Goal: Task Accomplishment & Management: Manage account settings

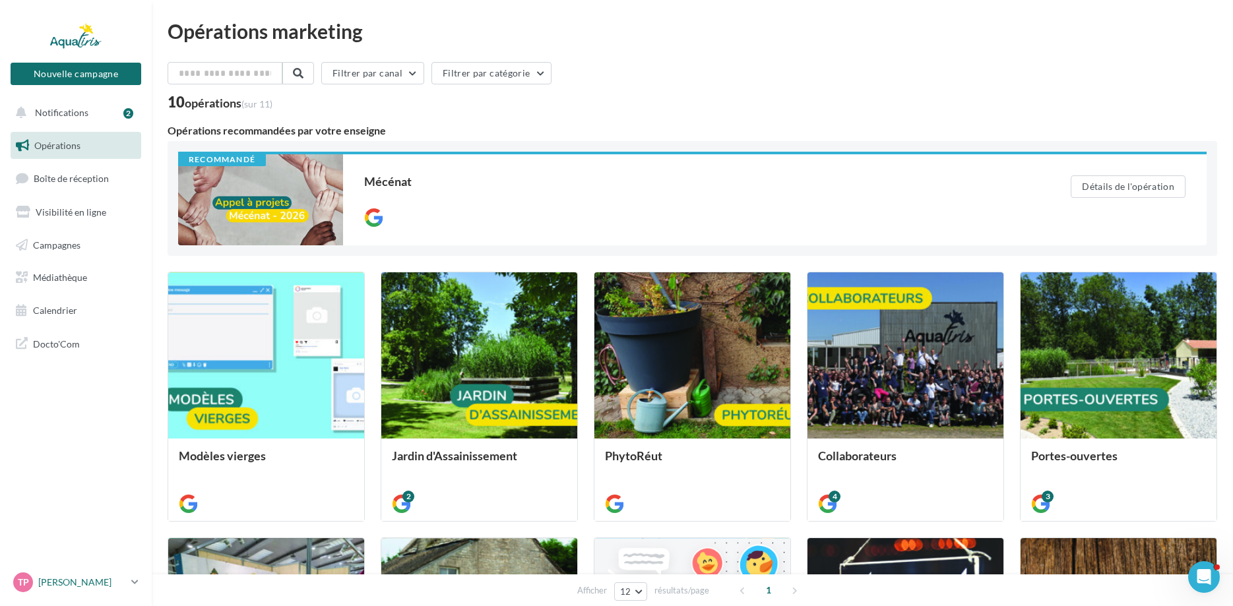
click at [82, 586] on p "[PERSON_NAME]" at bounding box center [82, 582] width 88 height 13
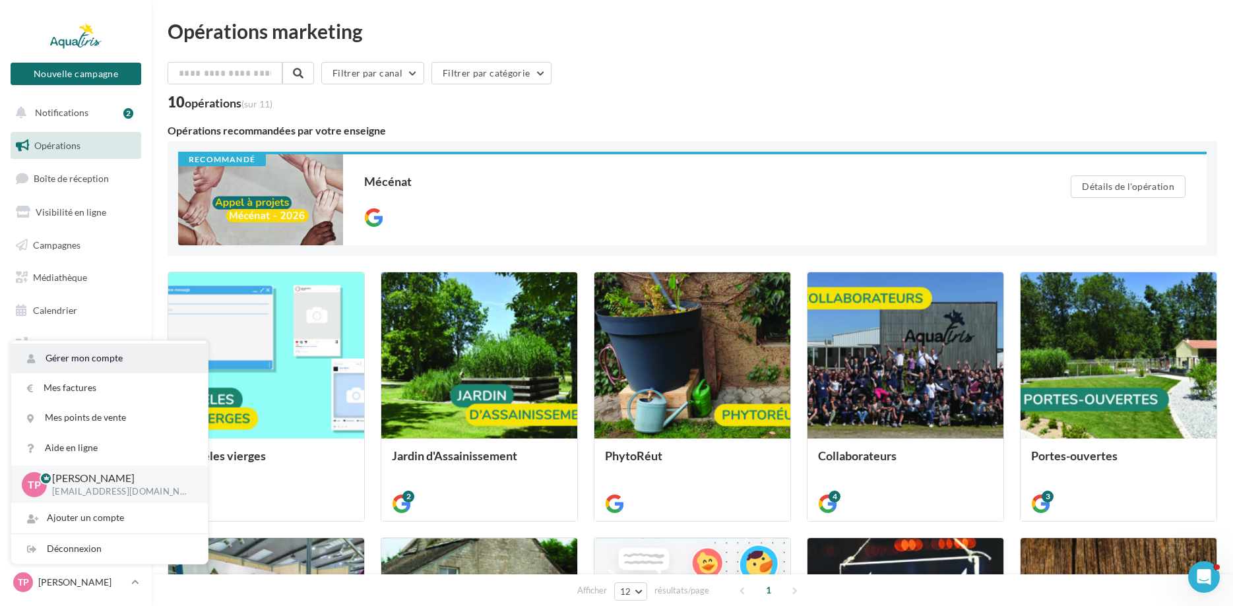
click at [78, 355] on link "Gérer mon compte" at bounding box center [109, 359] width 197 height 30
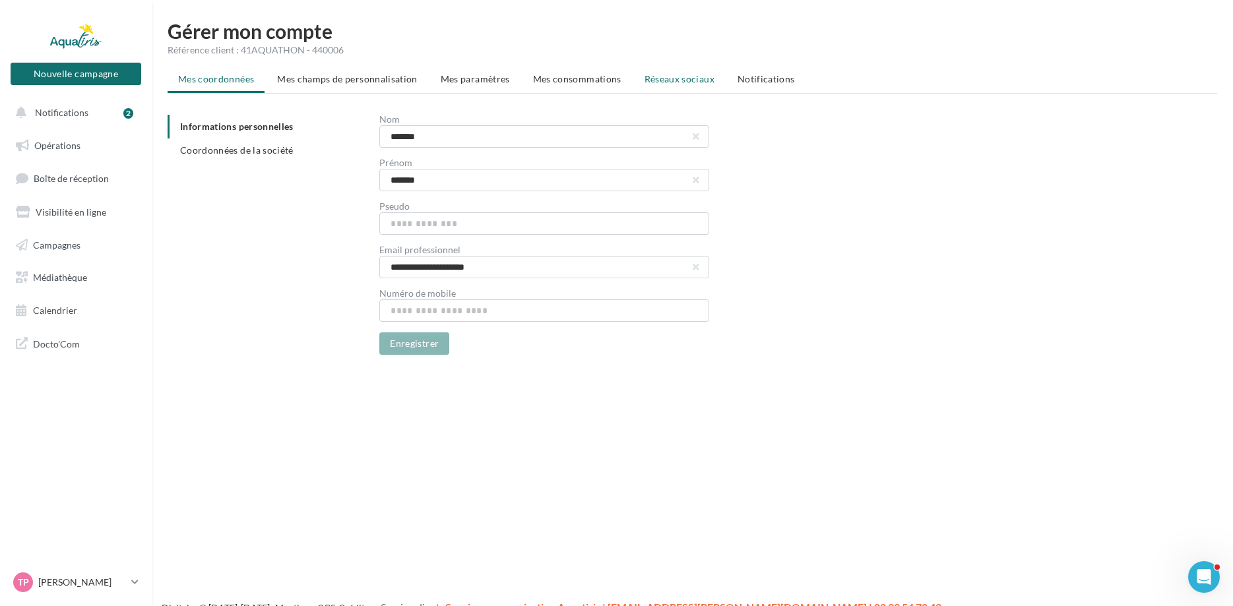
click at [683, 80] on span "Réseaux sociaux" at bounding box center [679, 78] width 70 height 11
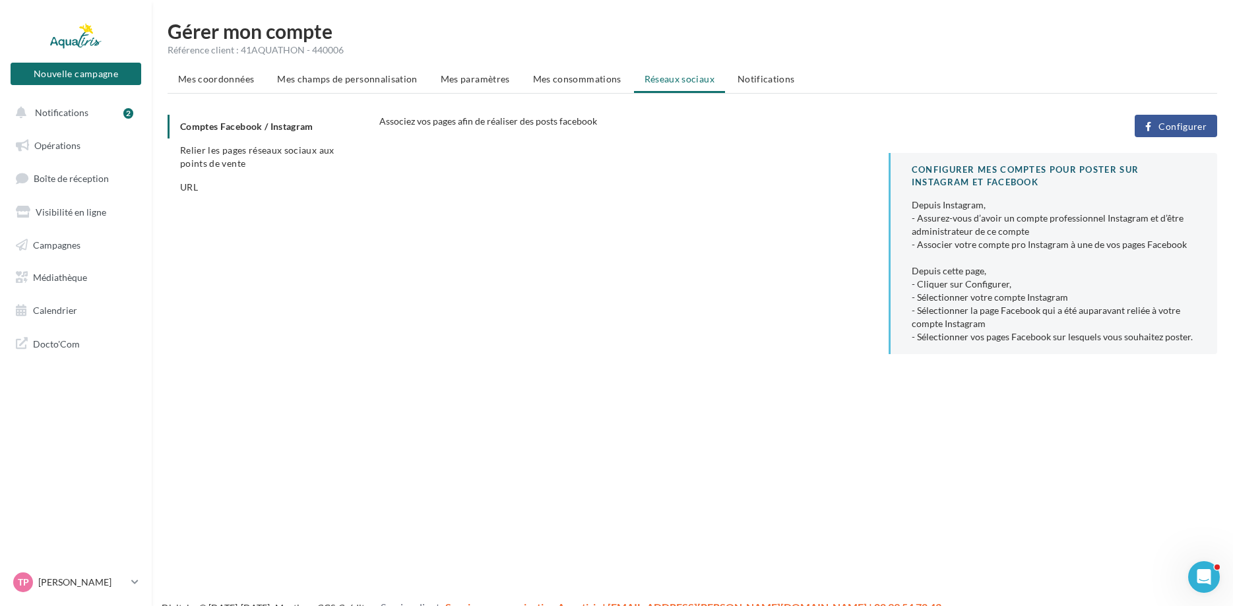
click at [1171, 127] on span "Configurer" at bounding box center [1182, 126] width 48 height 11
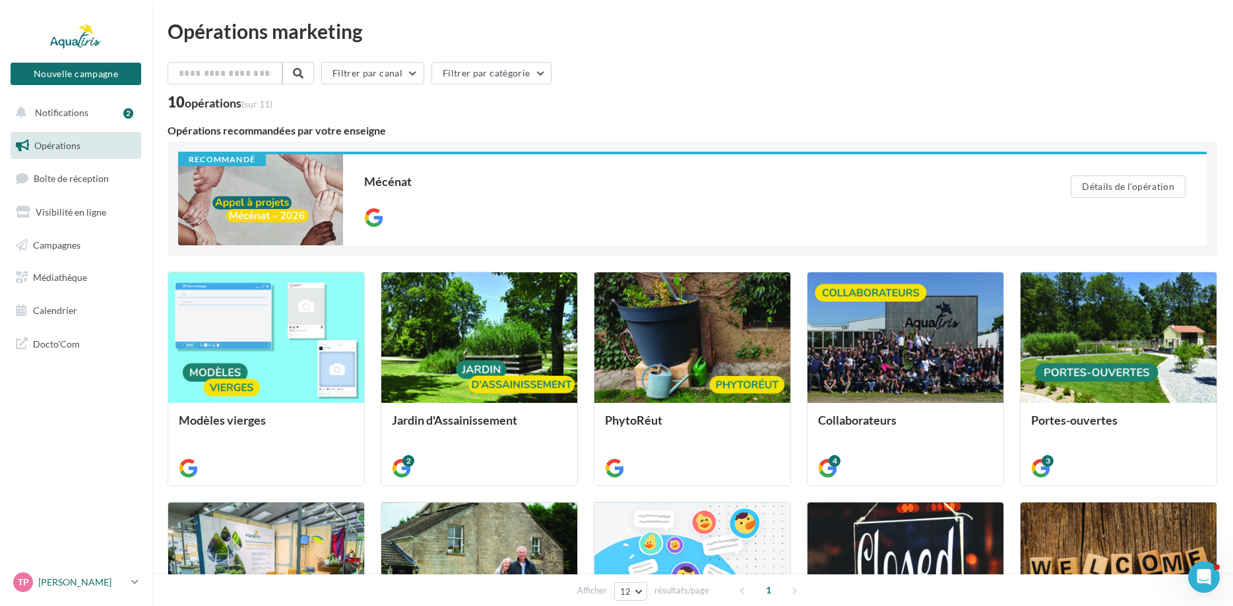
click at [61, 582] on p "[PERSON_NAME]" at bounding box center [82, 582] width 88 height 13
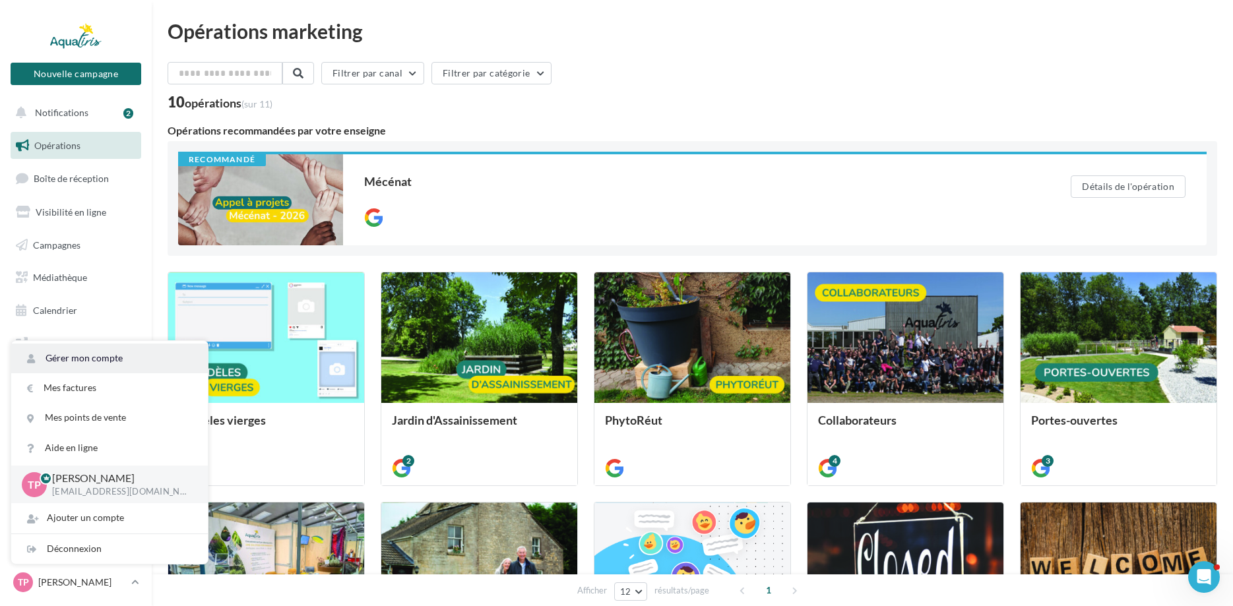
click at [136, 361] on link "Gérer mon compte" at bounding box center [109, 359] width 197 height 30
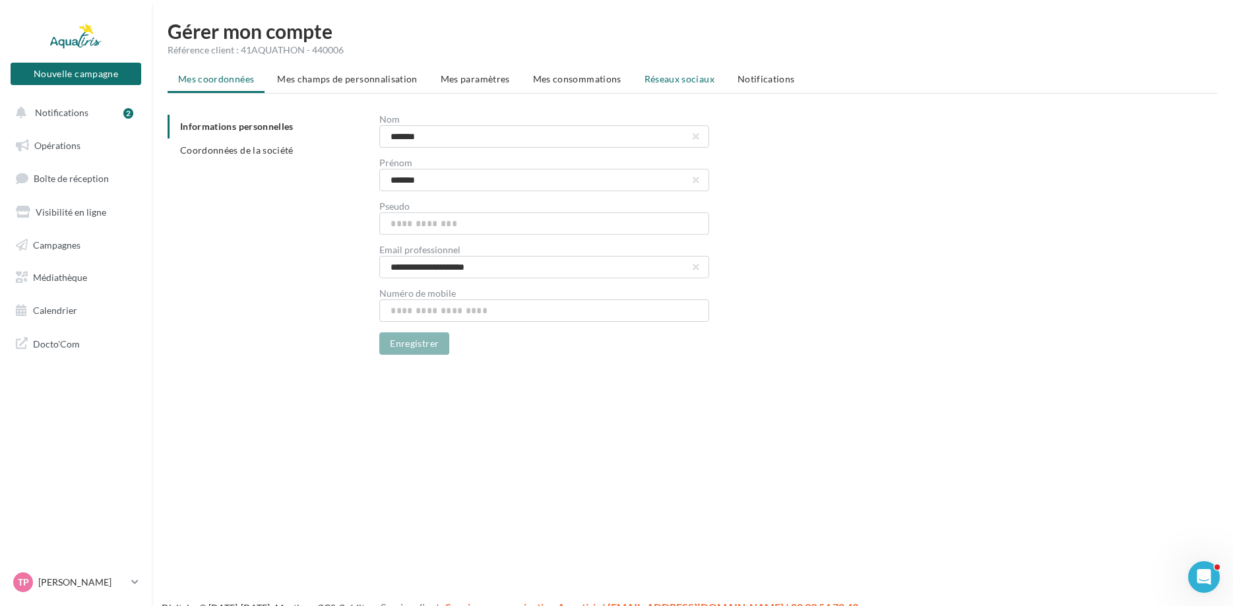
click at [679, 80] on span "Réseaux sociaux" at bounding box center [679, 78] width 70 height 11
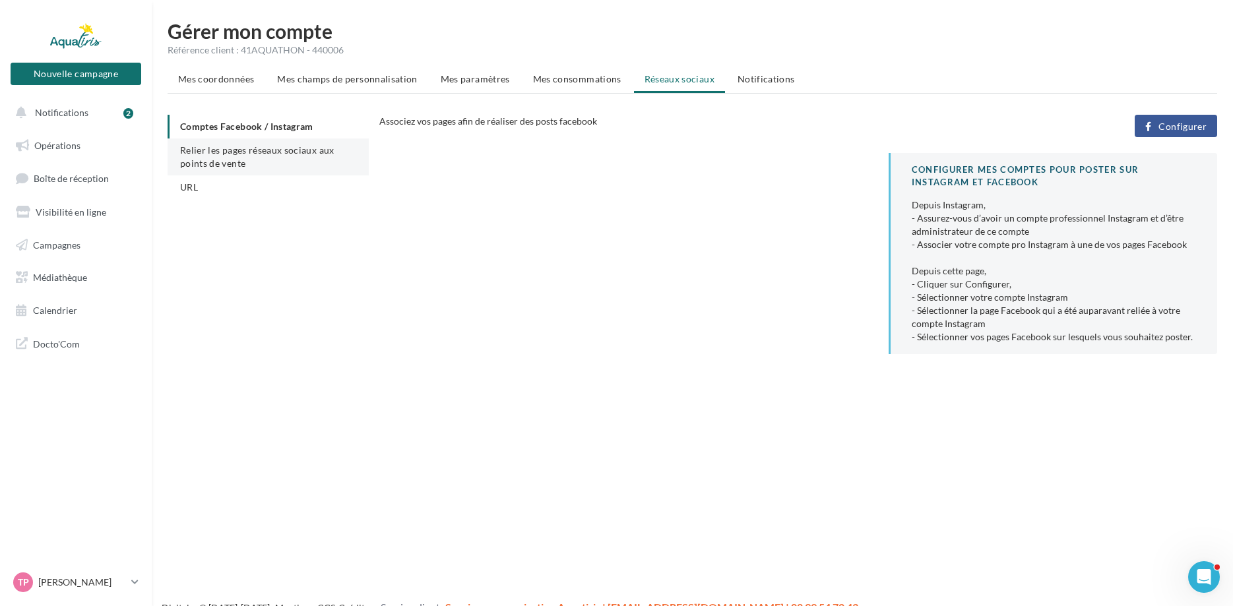
click at [299, 156] on span "Relier les pages réseaux sociaux aux points de vente" at bounding box center [257, 156] width 154 height 24
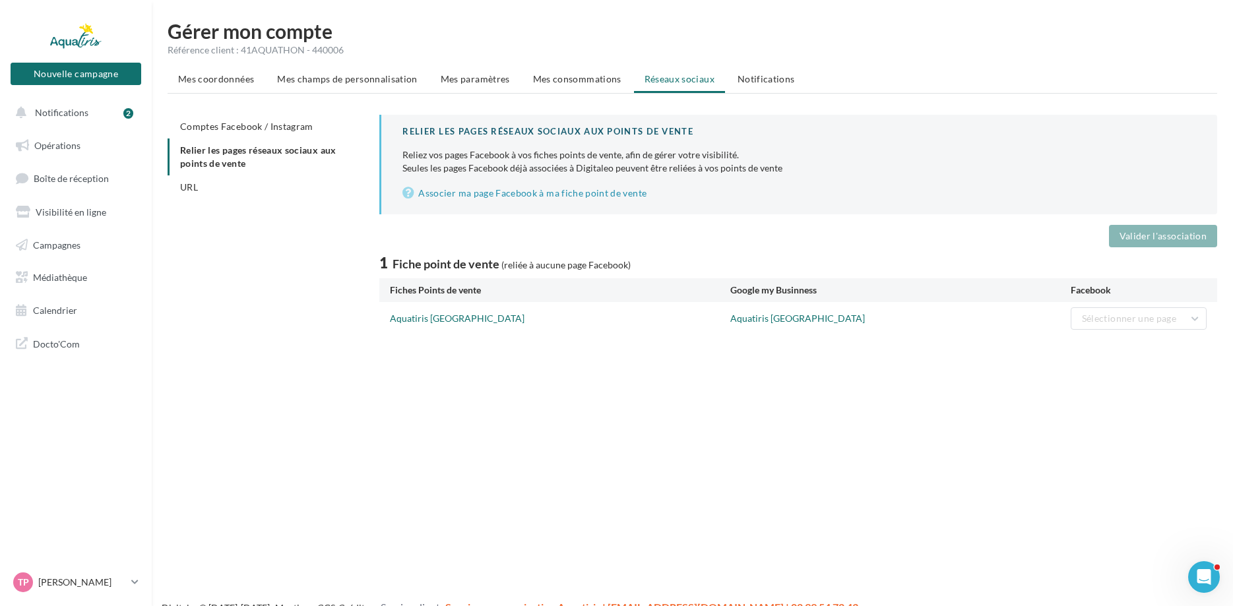
click at [1207, 324] on div "Aquatiris Haute-Savoie Aquatiris Haute-Savoie Sélectionner une page" at bounding box center [798, 318] width 838 height 33
click at [579, 194] on link "Associer ma page Facebook à ma fiche point de vente" at bounding box center [798, 193] width 793 height 16
click at [46, 575] on div "TP Thierry PIETTRE contact74@aquatiris.fr" at bounding box center [69, 582] width 113 height 20
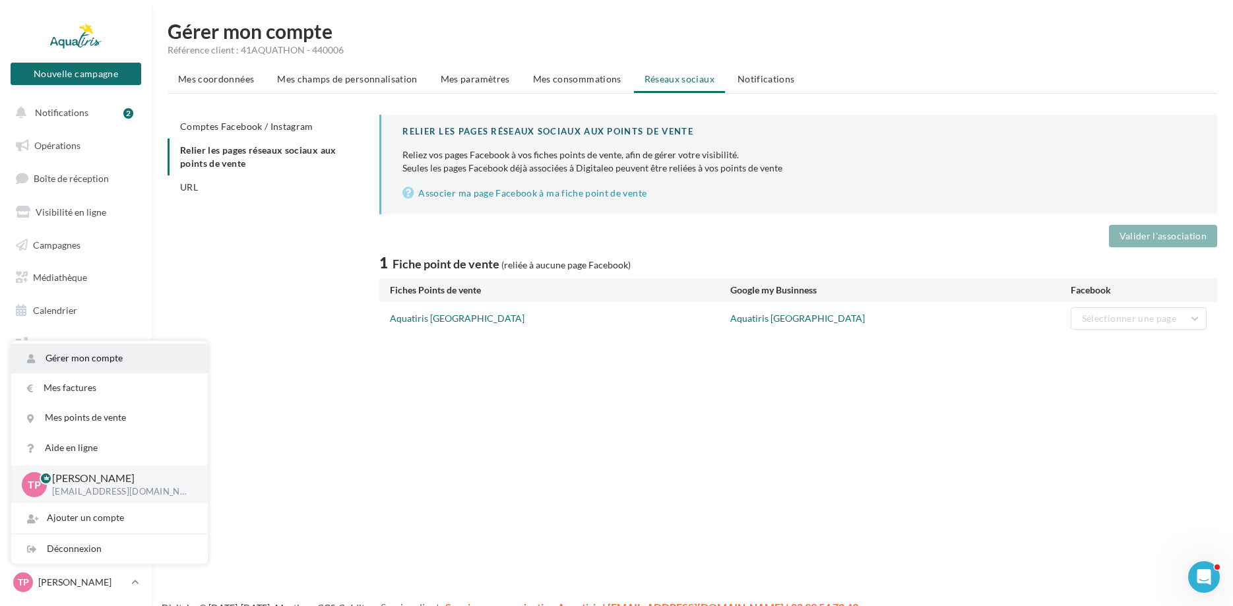
click at [98, 348] on link "Gérer mon compte" at bounding box center [109, 359] width 197 height 30
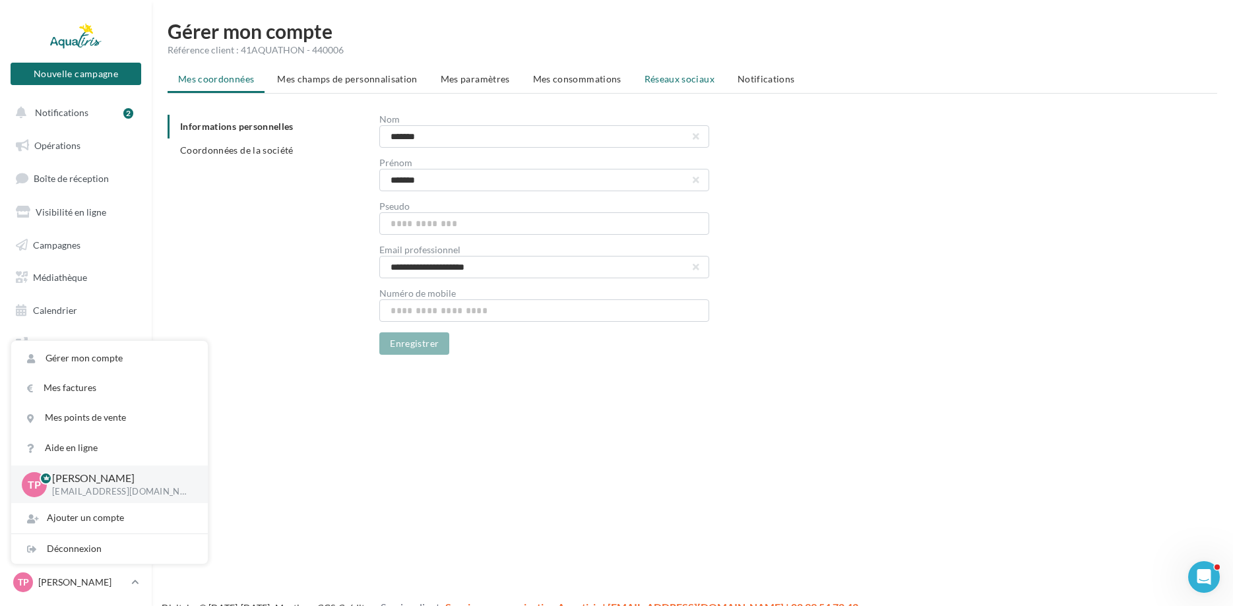
click at [673, 74] on span "Réseaux sociaux" at bounding box center [679, 78] width 70 height 11
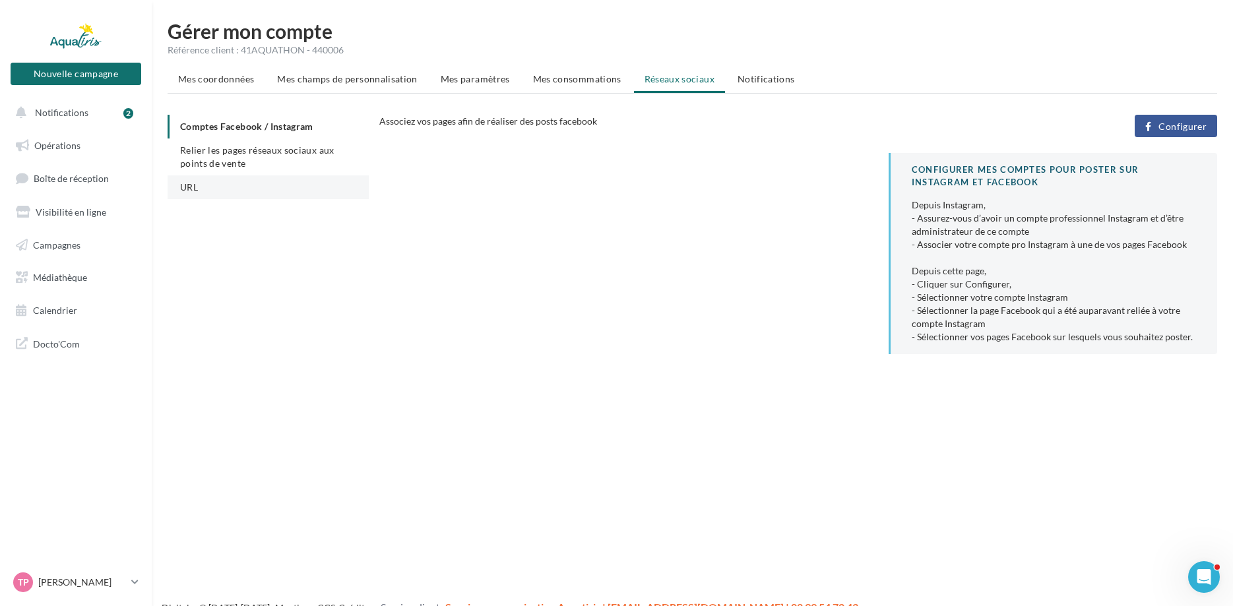
click at [251, 184] on li "URL" at bounding box center [268, 187] width 201 height 24
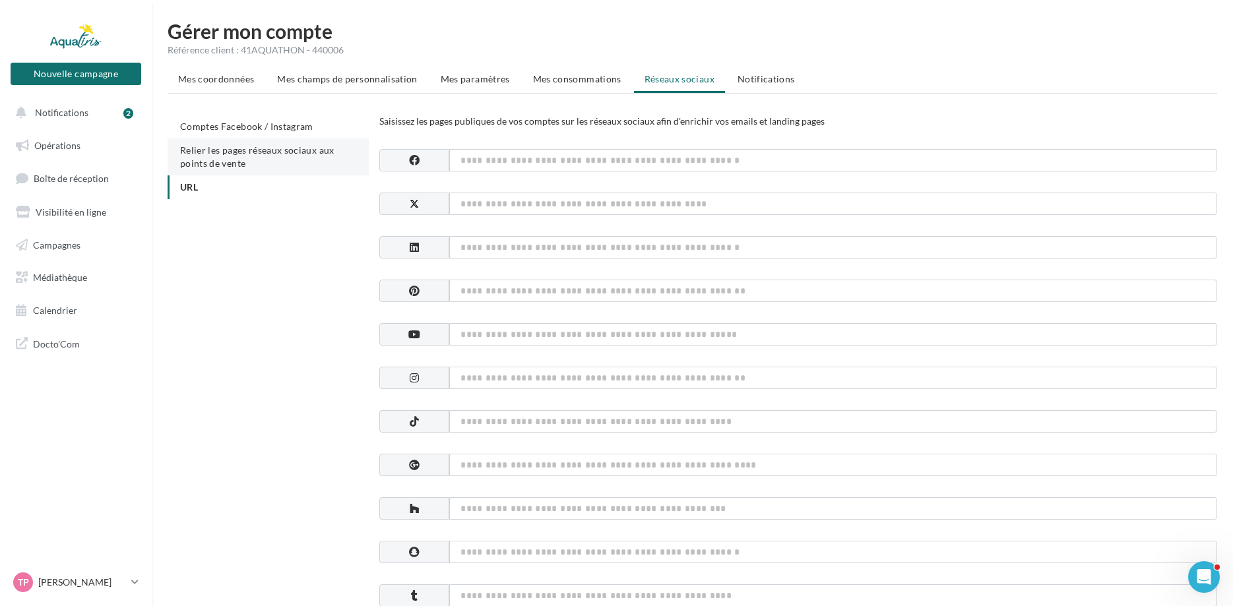
click at [258, 146] on span "Relier les pages réseaux sociaux aux points de vente" at bounding box center [257, 156] width 154 height 24
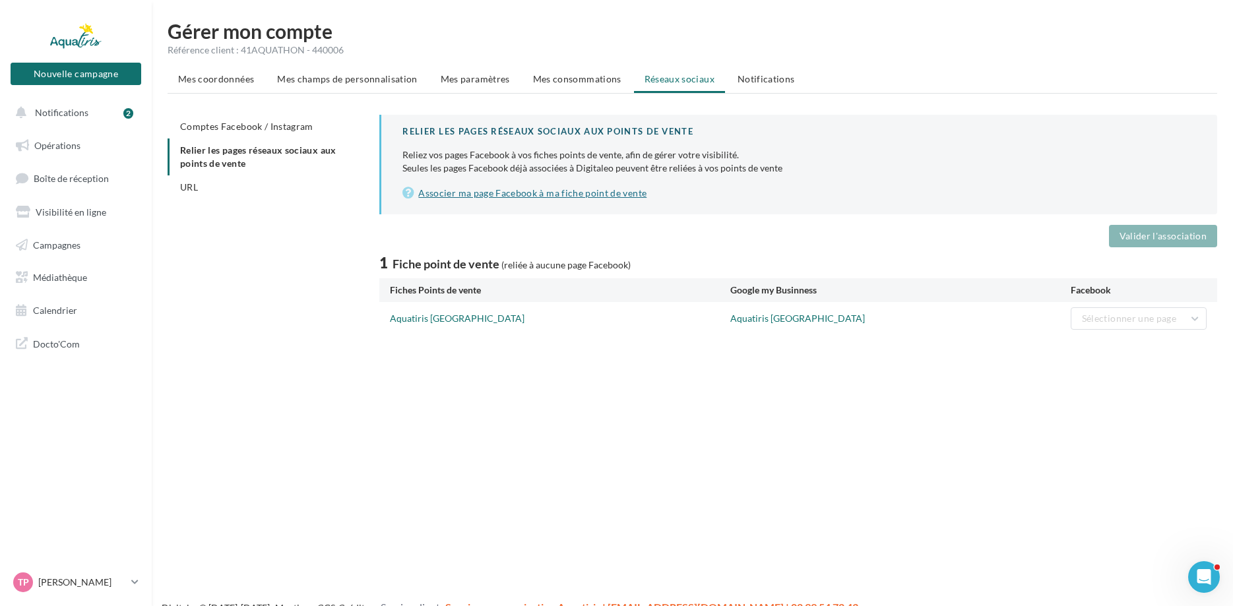
click at [569, 195] on link "Associer ma page Facebook à ma fiche point de vente" at bounding box center [798, 193] width 793 height 16
click at [109, 587] on p "[PERSON_NAME]" at bounding box center [82, 582] width 88 height 13
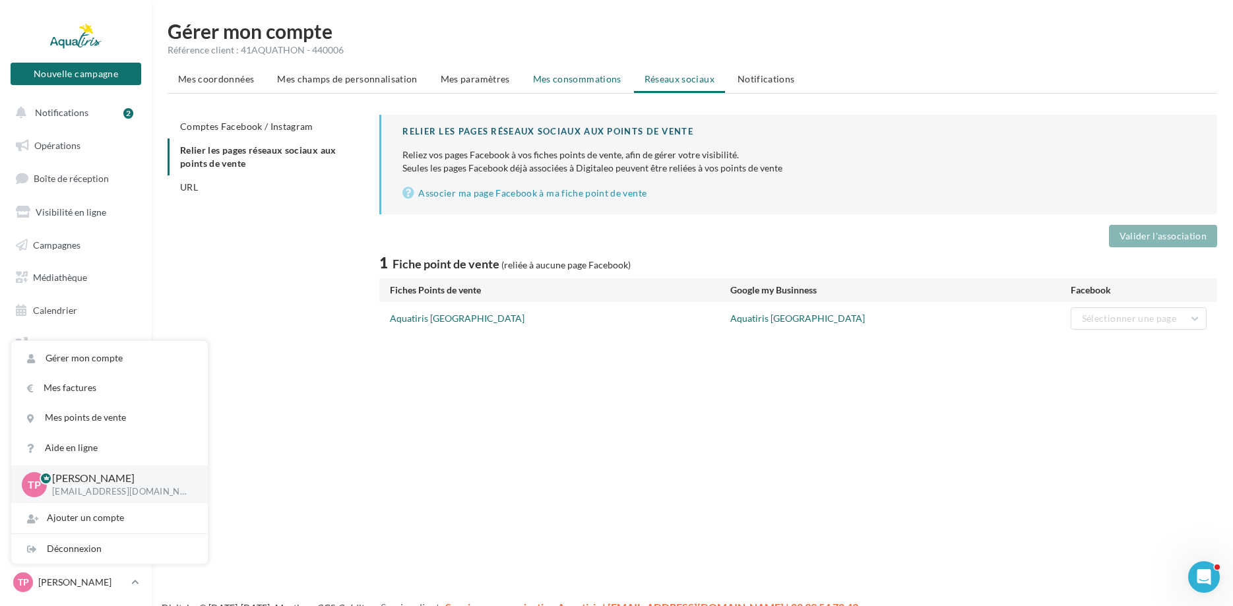
click at [589, 82] on span "Mes consommations" at bounding box center [577, 78] width 88 height 11
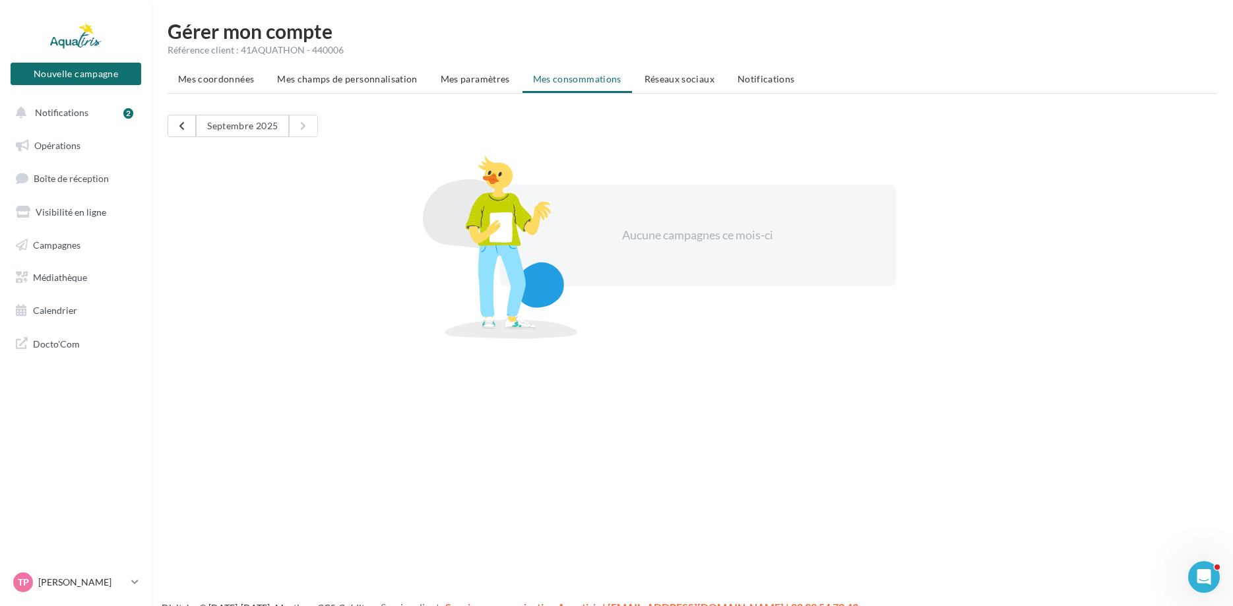
click at [792, 78] on li "Notifications" at bounding box center [766, 79] width 78 height 24
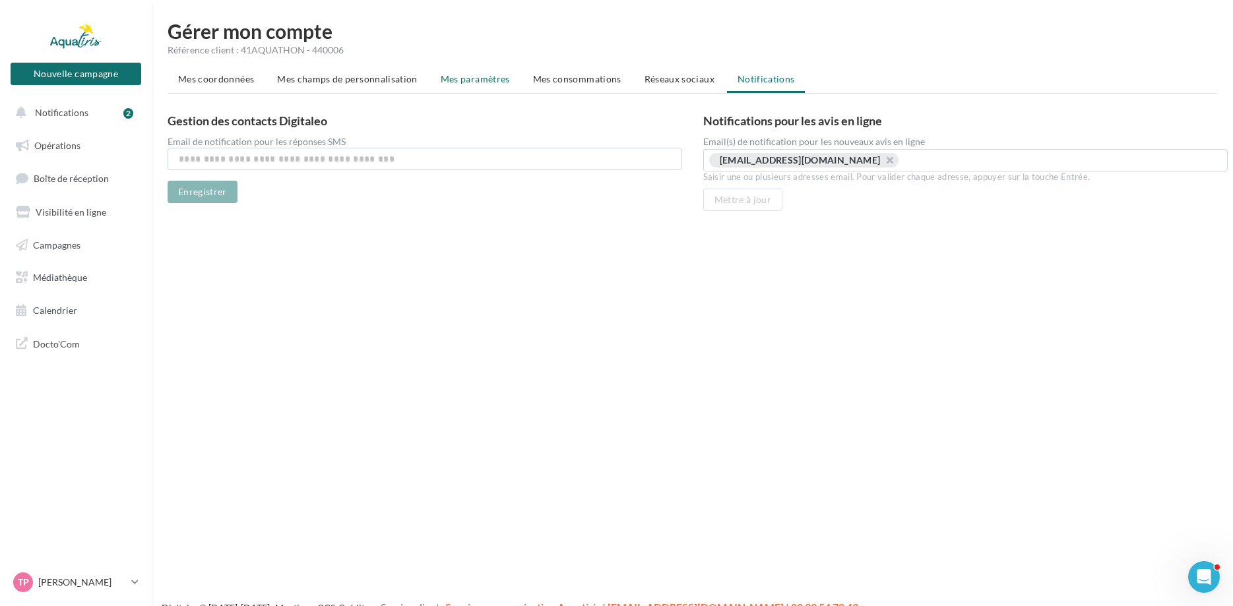
click at [480, 87] on li "Mes paramètres" at bounding box center [475, 79] width 90 height 24
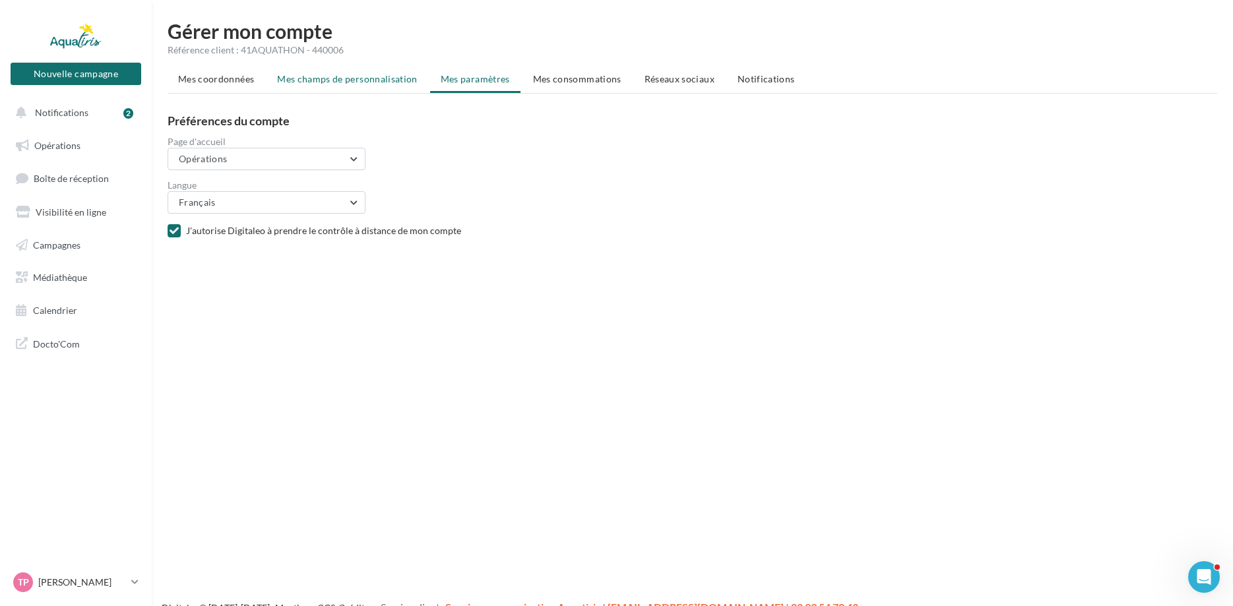
click at [367, 84] on span "Mes champs de personnalisation" at bounding box center [347, 78] width 140 height 11
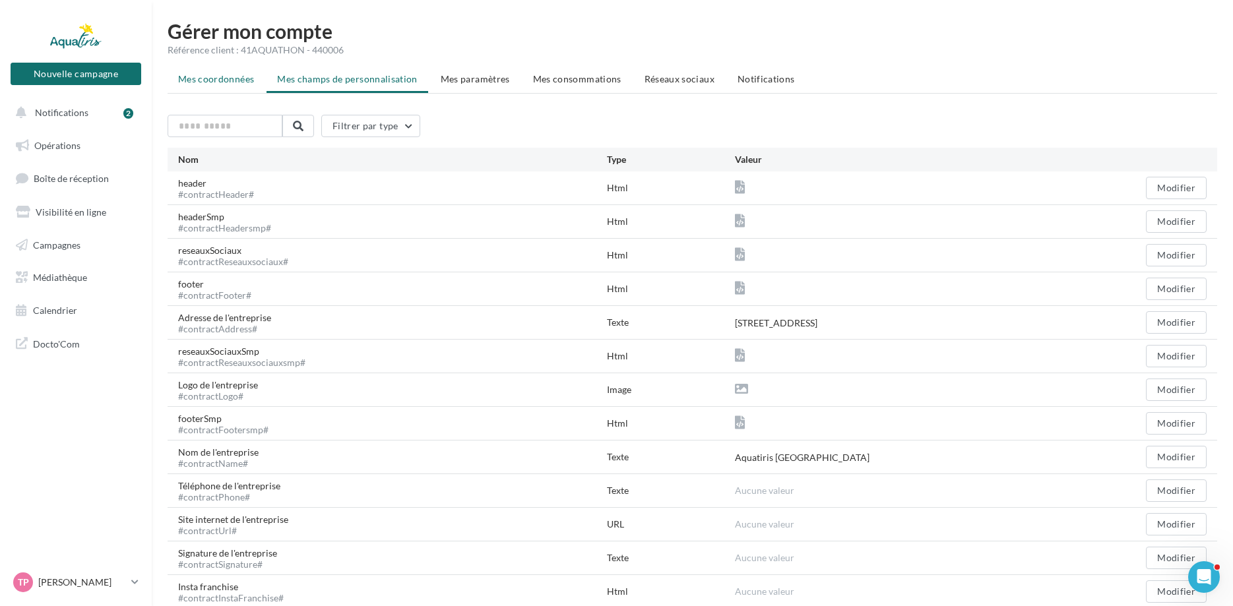
click at [237, 82] on span "Mes coordonnées" at bounding box center [216, 78] width 76 height 11
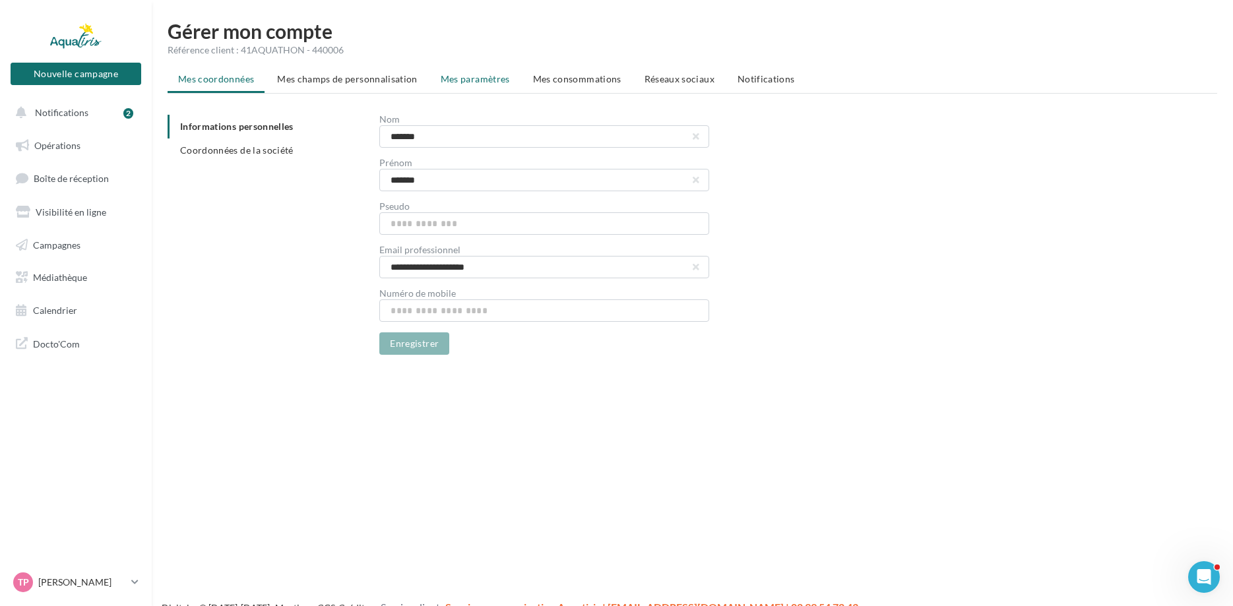
click at [468, 87] on li "Mes paramètres" at bounding box center [475, 79] width 90 height 24
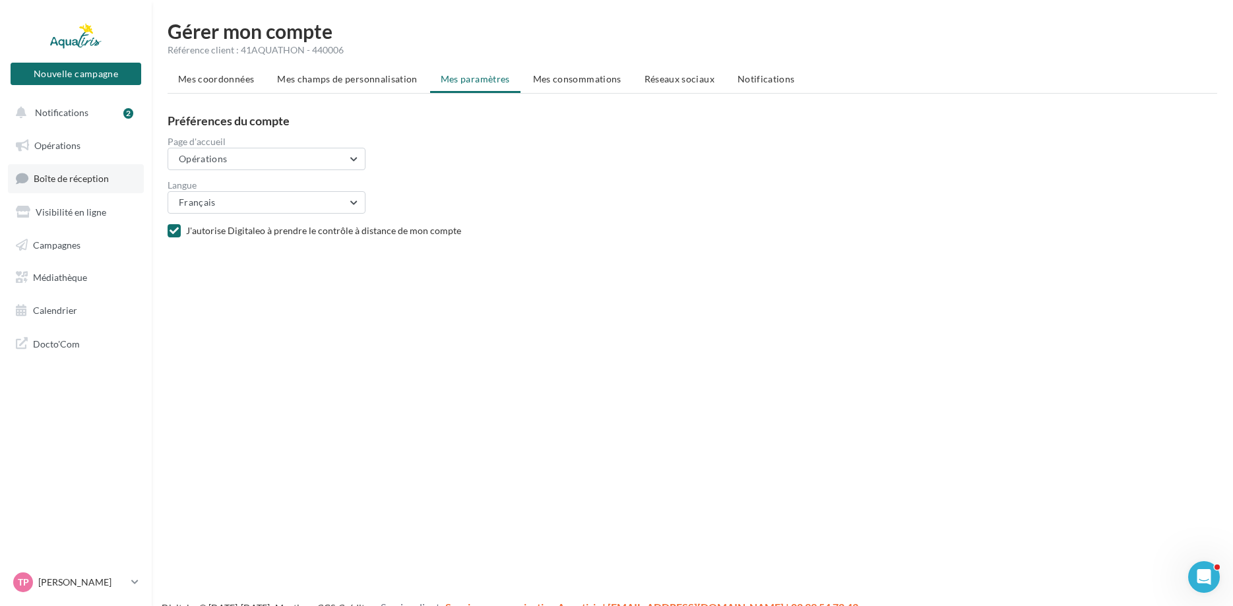
click at [80, 179] on span "Boîte de réception" at bounding box center [71, 178] width 75 height 11
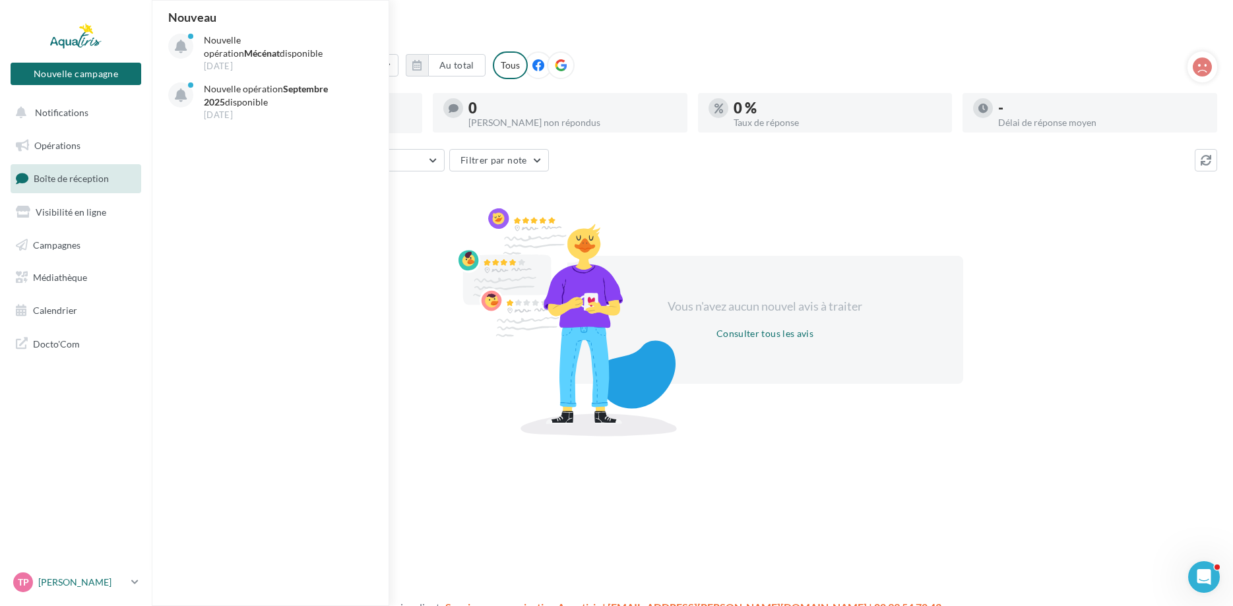
click at [80, 578] on p "[PERSON_NAME]" at bounding box center [82, 582] width 88 height 13
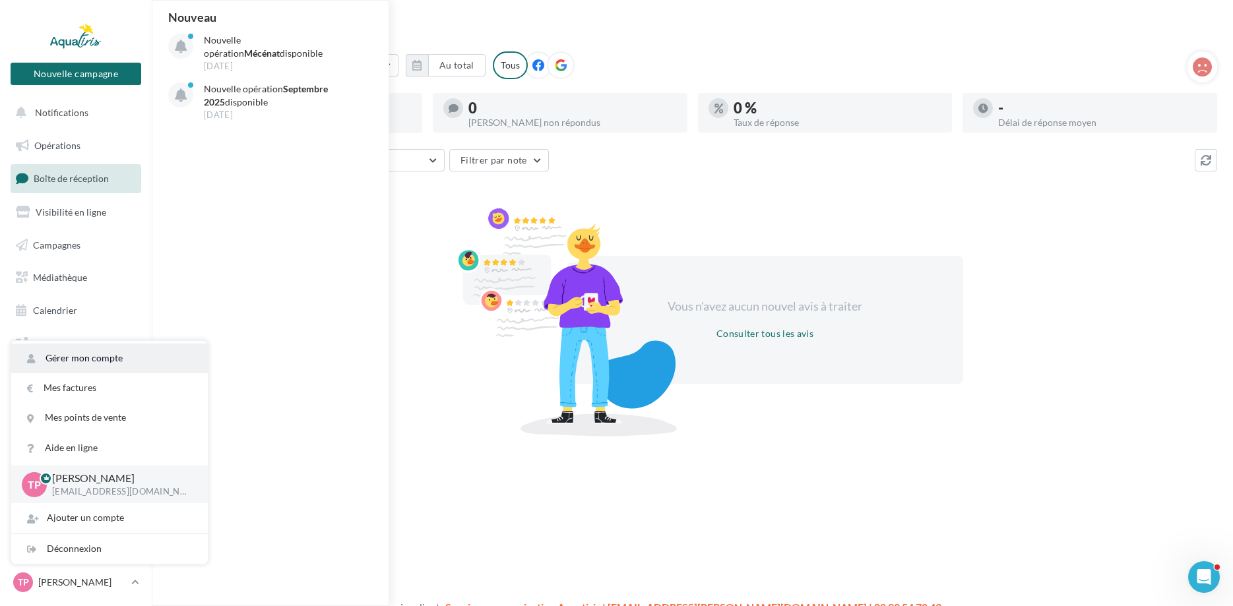
click at [123, 354] on link "Gérer mon compte" at bounding box center [109, 359] width 197 height 30
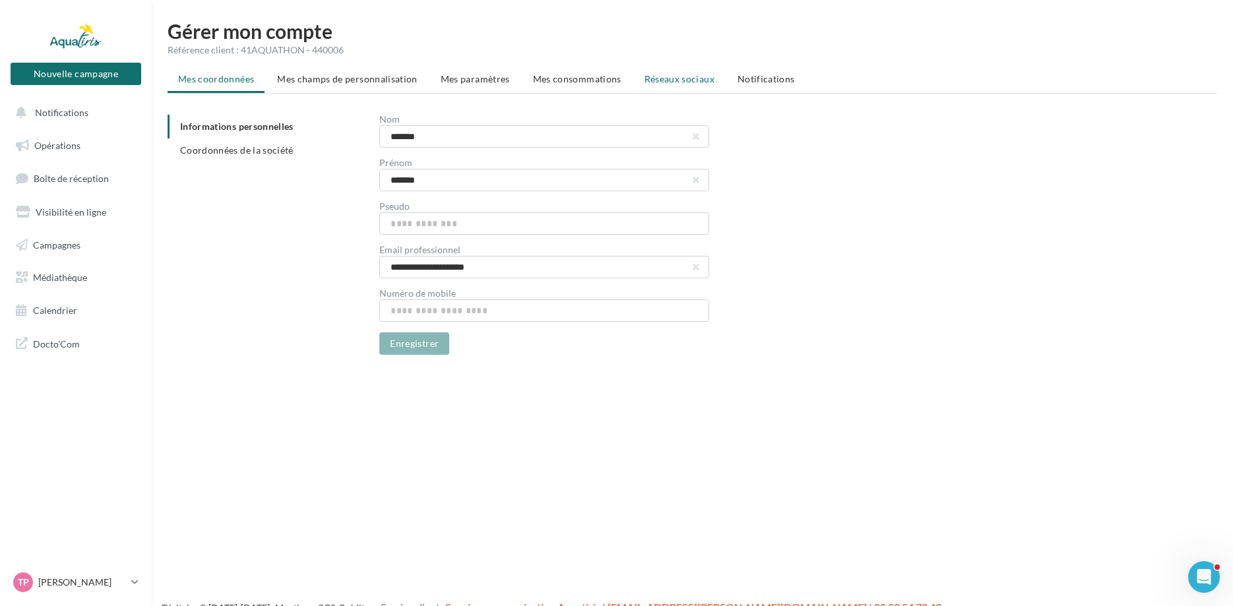
click at [675, 76] on span "Réseaux sociaux" at bounding box center [679, 78] width 70 height 11
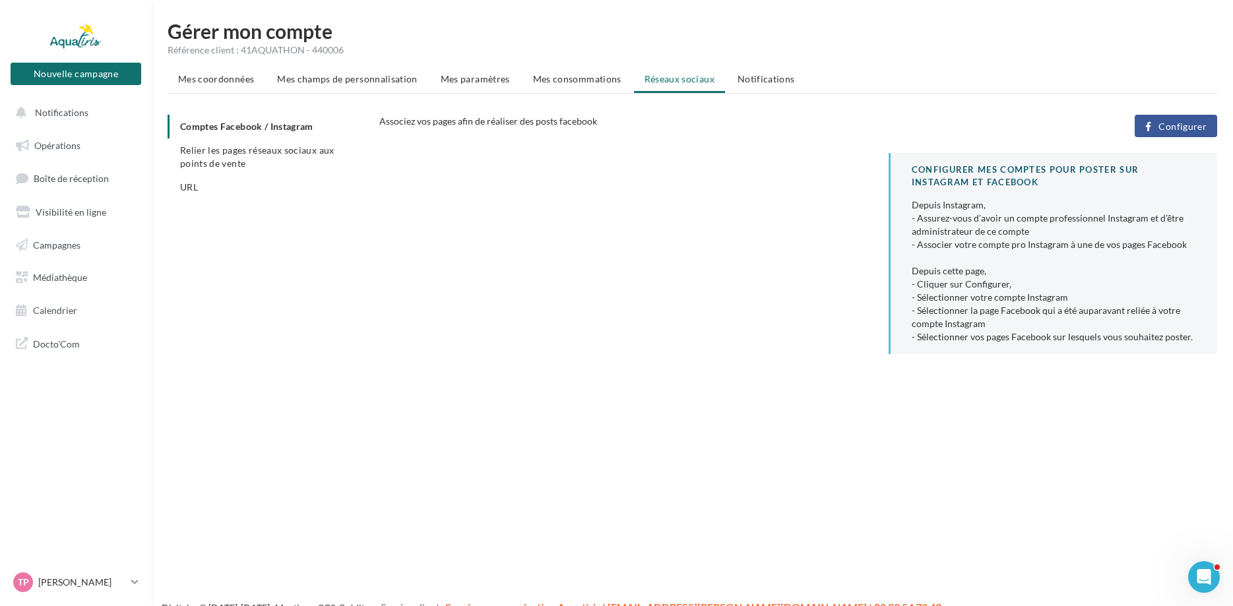
click at [1166, 129] on span "Configurer" at bounding box center [1182, 126] width 48 height 11
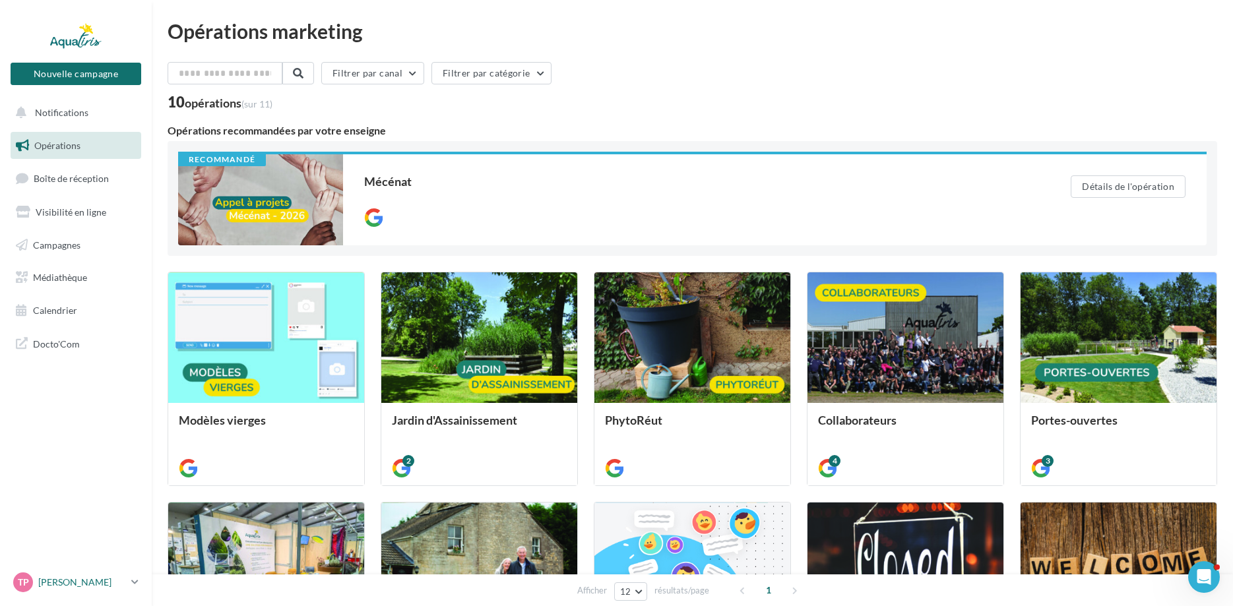
click at [72, 586] on p "[PERSON_NAME]" at bounding box center [82, 582] width 88 height 13
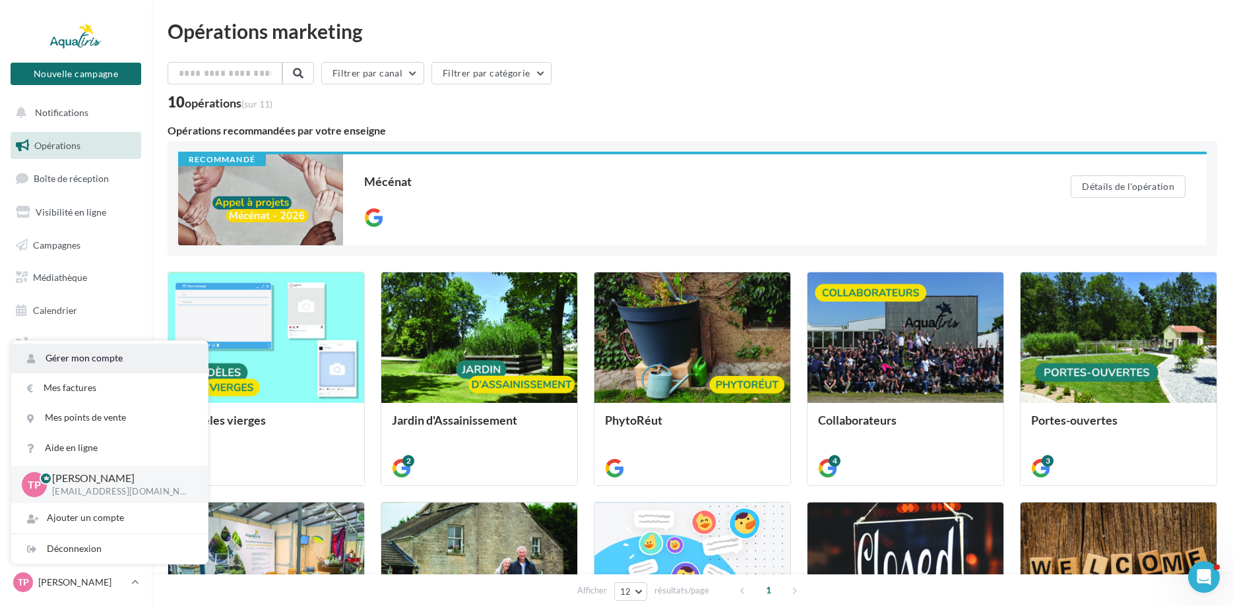
click at [119, 357] on link "Gérer mon compte" at bounding box center [109, 359] width 197 height 30
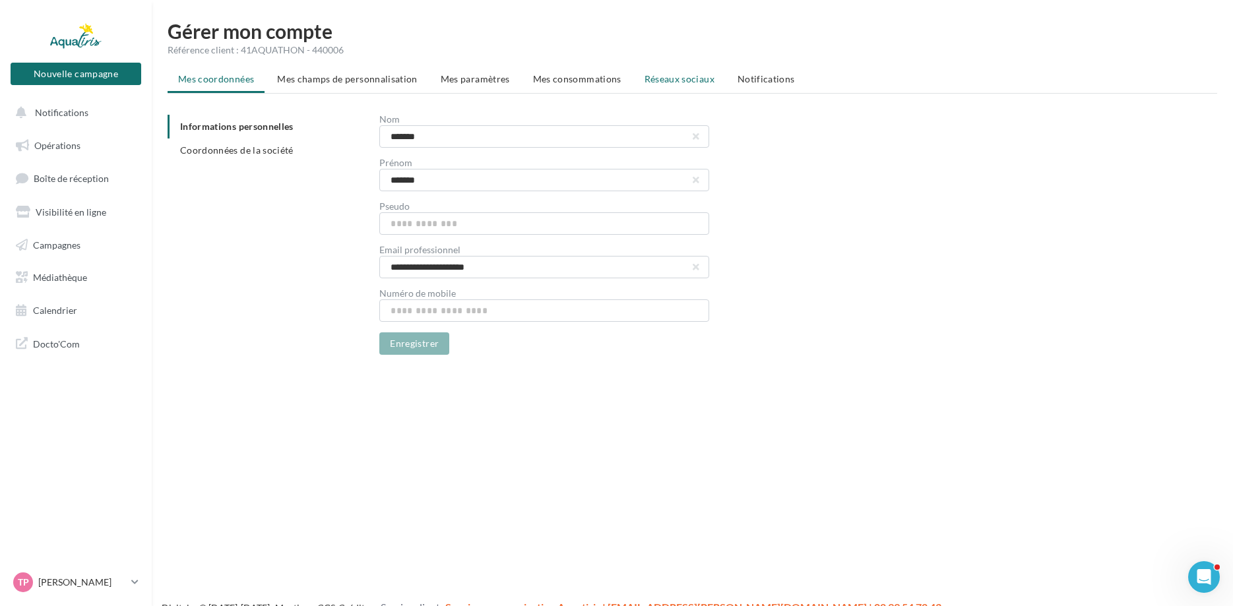
click at [686, 78] on span "Réseaux sociaux" at bounding box center [679, 78] width 70 height 11
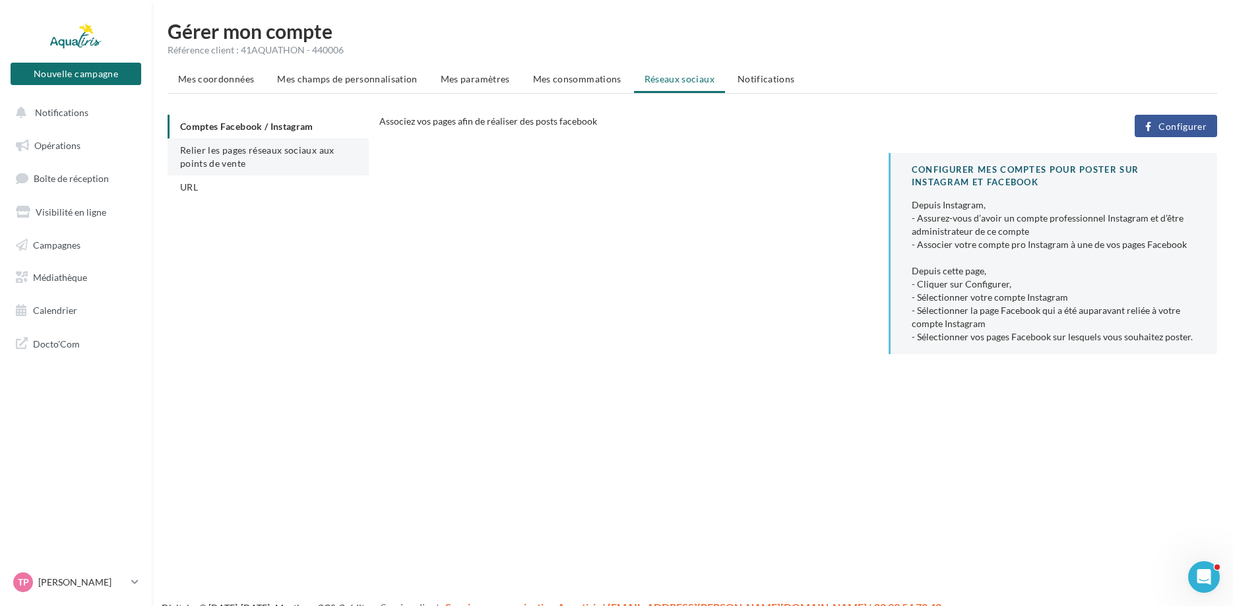
click at [294, 161] on li "Relier les pages réseaux sociaux aux points de vente" at bounding box center [268, 156] width 201 height 37
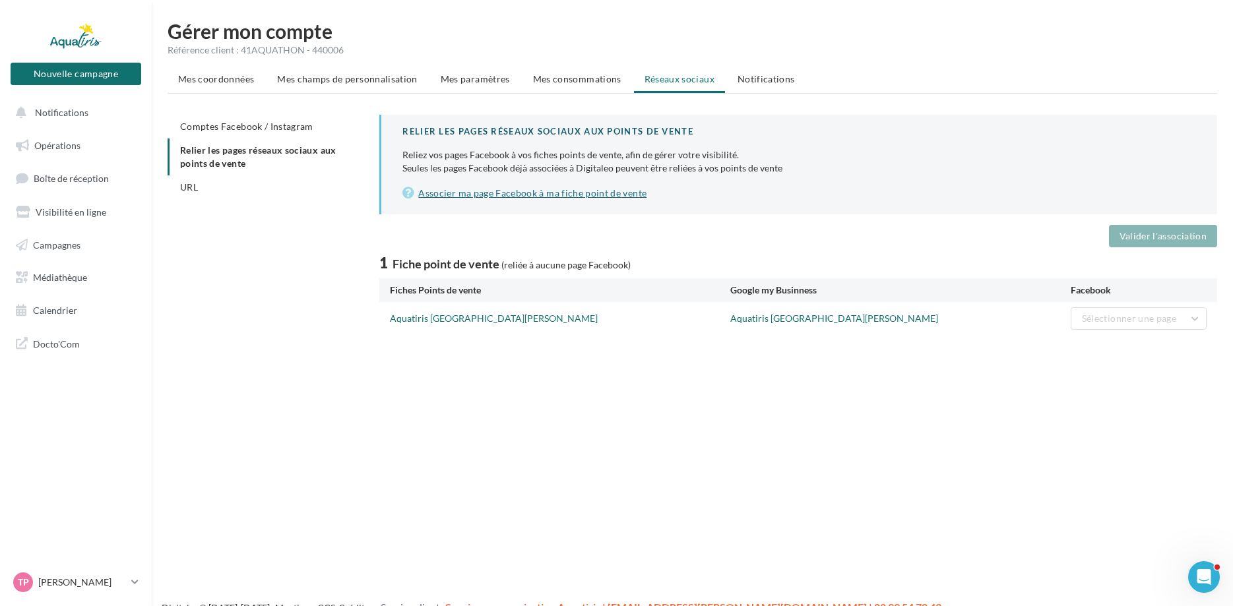
click at [527, 191] on link "Associer ma page Facebook à ma fiche point de vente" at bounding box center [798, 193] width 793 height 16
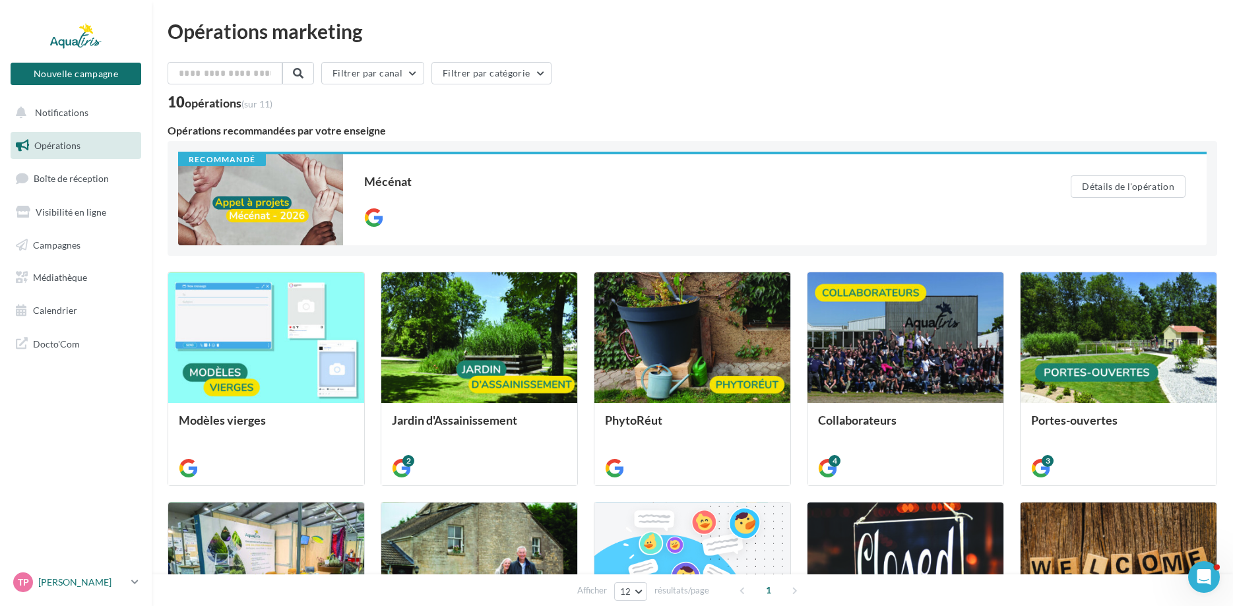
click at [76, 581] on p "[PERSON_NAME]" at bounding box center [82, 582] width 88 height 13
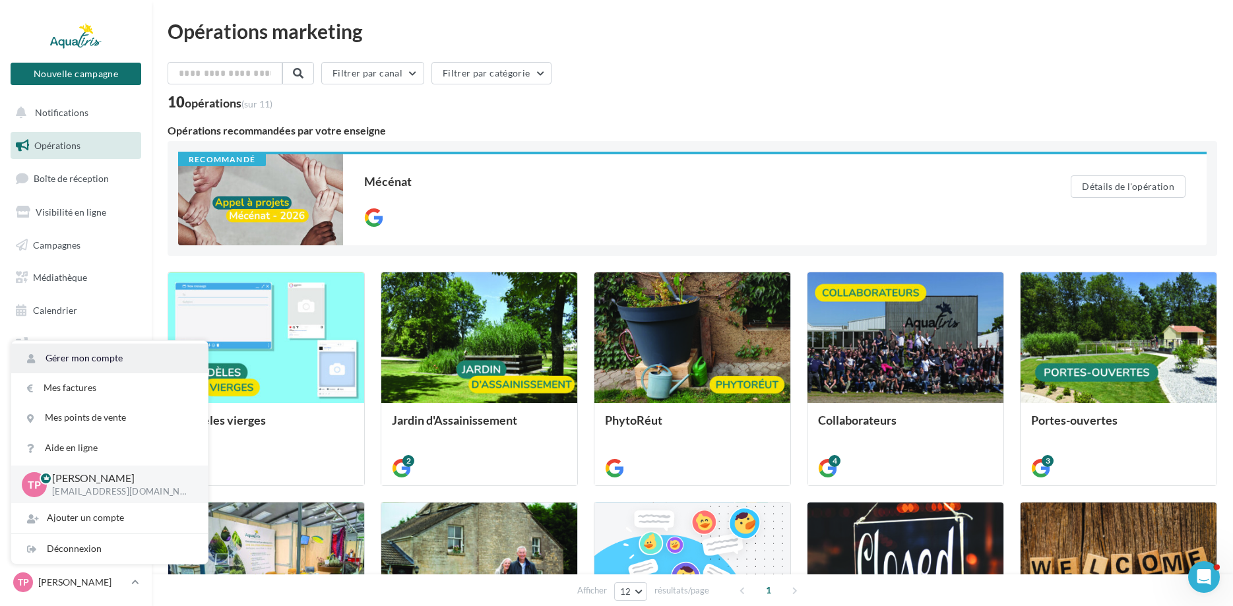
click at [106, 354] on link "Gérer mon compte" at bounding box center [109, 359] width 197 height 30
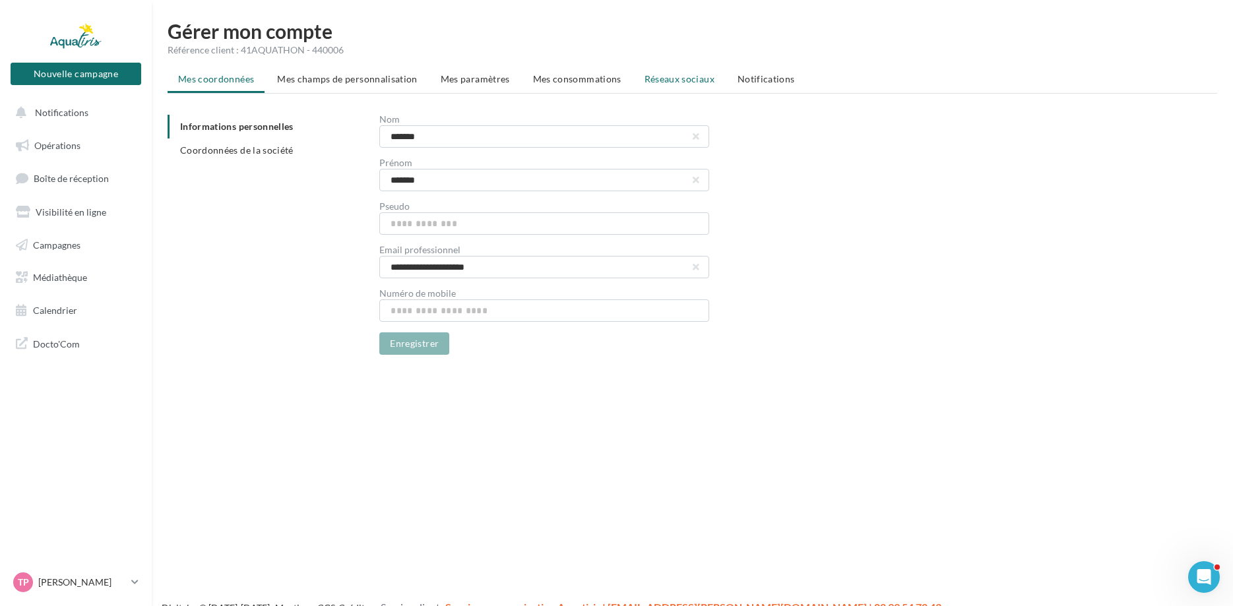
click at [688, 78] on span "Réseaux sociaux" at bounding box center [679, 78] width 70 height 11
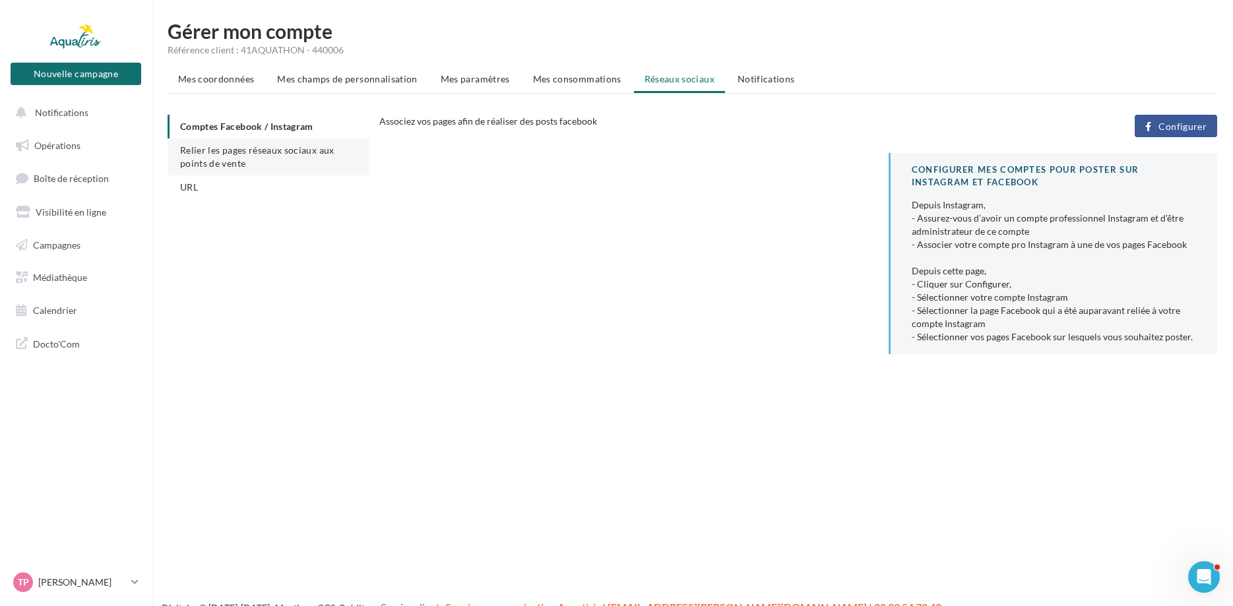
click at [273, 148] on span "Relier les pages réseaux sociaux aux points de vente" at bounding box center [257, 156] width 154 height 24
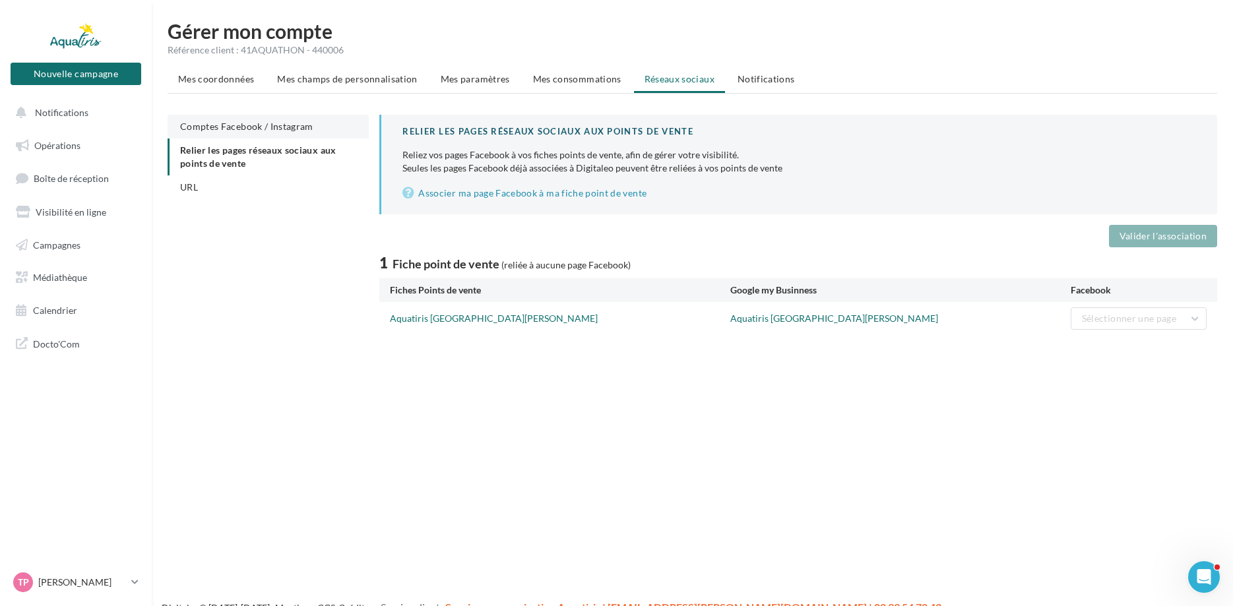
click at [292, 125] on span "Comptes Facebook / Instagram" at bounding box center [246, 126] width 133 height 11
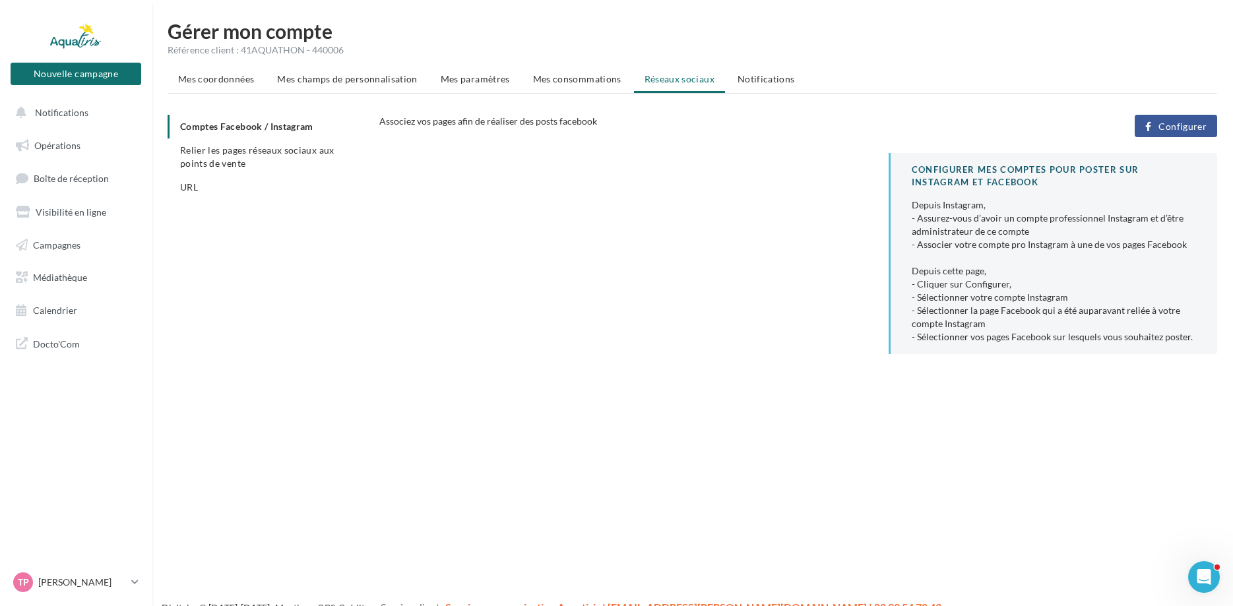
click at [1198, 130] on span "Configurer" at bounding box center [1182, 126] width 48 height 11
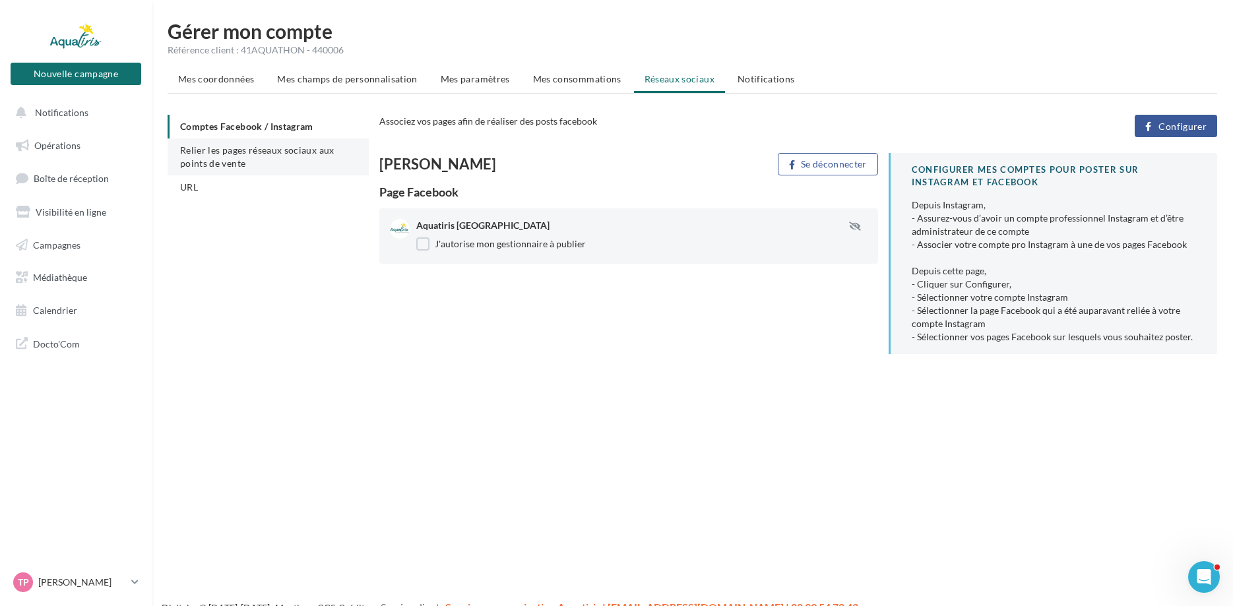
click at [266, 159] on li "Relier les pages réseaux sociaux aux points de vente" at bounding box center [268, 156] width 201 height 37
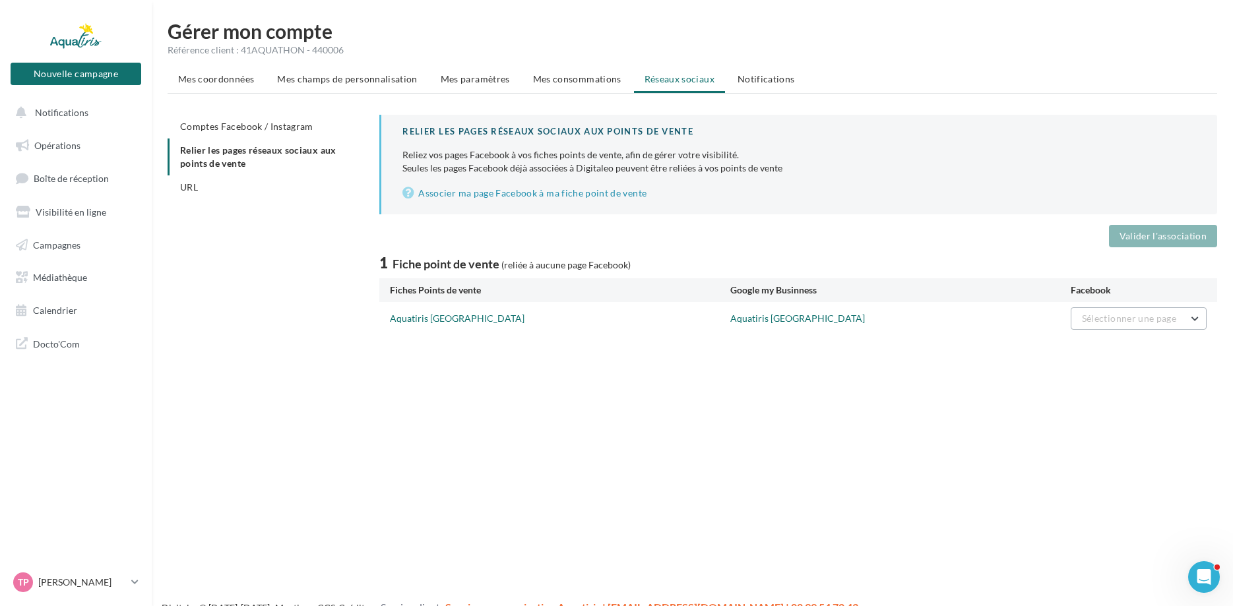
click at [1175, 322] on span "Sélectionner une page" at bounding box center [1129, 318] width 94 height 11
click at [1104, 350] on span "Aquatiris [GEOGRAPHIC_DATA]" at bounding box center [1096, 351] width 135 height 11
click at [1179, 237] on button "Valider l'association" at bounding box center [1163, 236] width 108 height 22
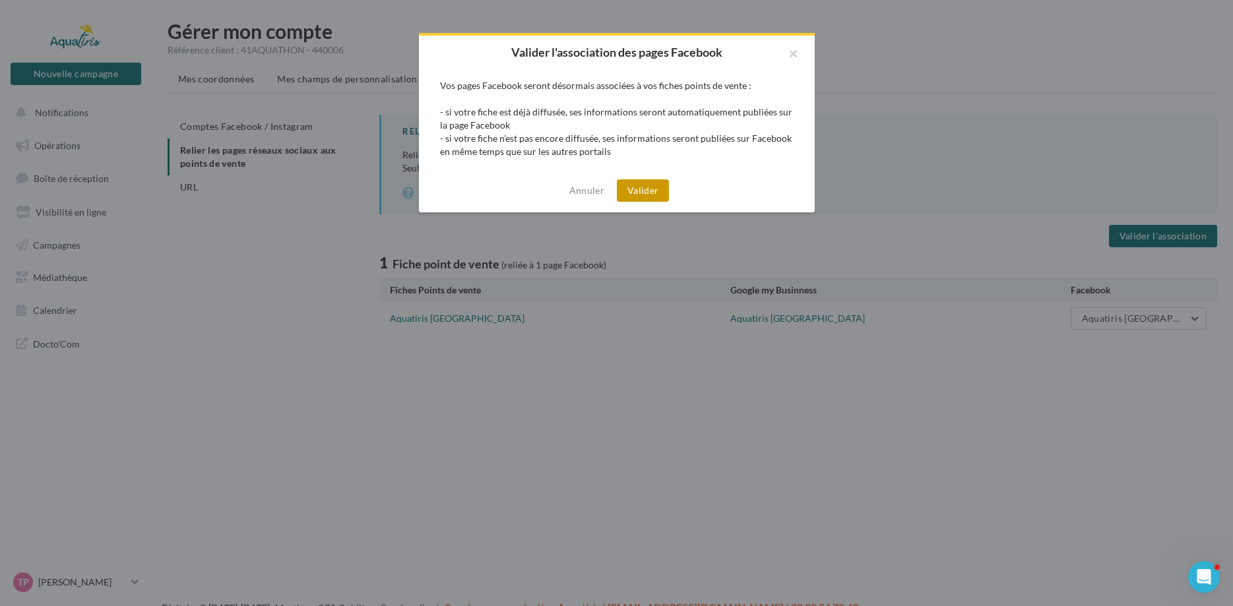
click at [648, 187] on button "Valider" at bounding box center [643, 190] width 52 height 22
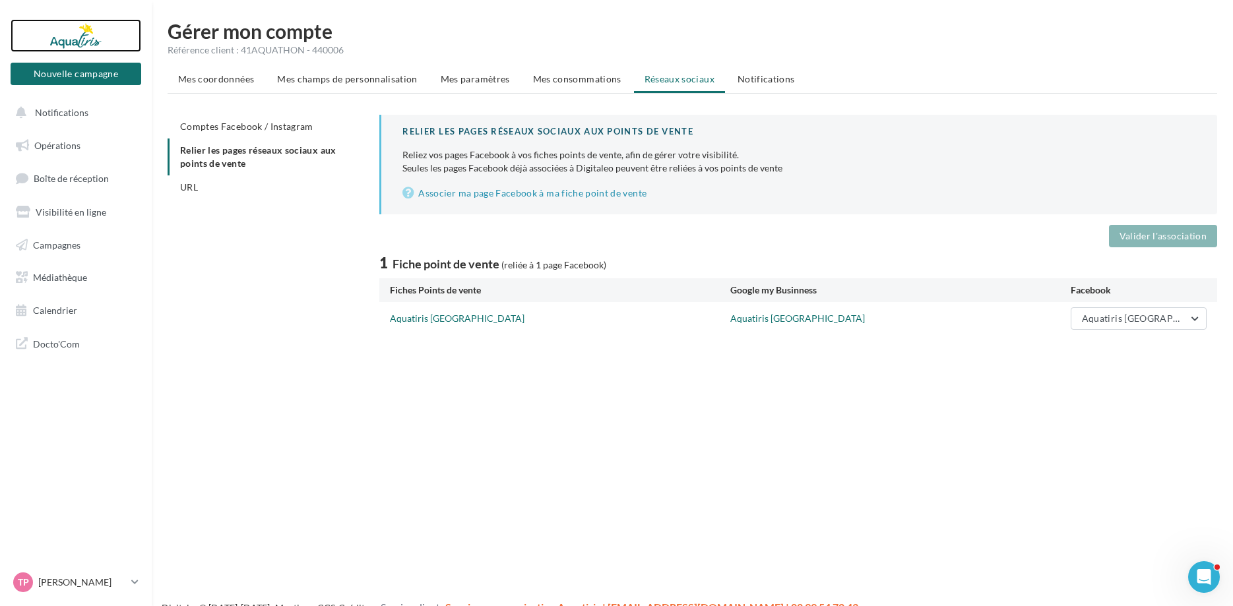
click at [68, 31] on div at bounding box center [76, 35] width 106 height 33
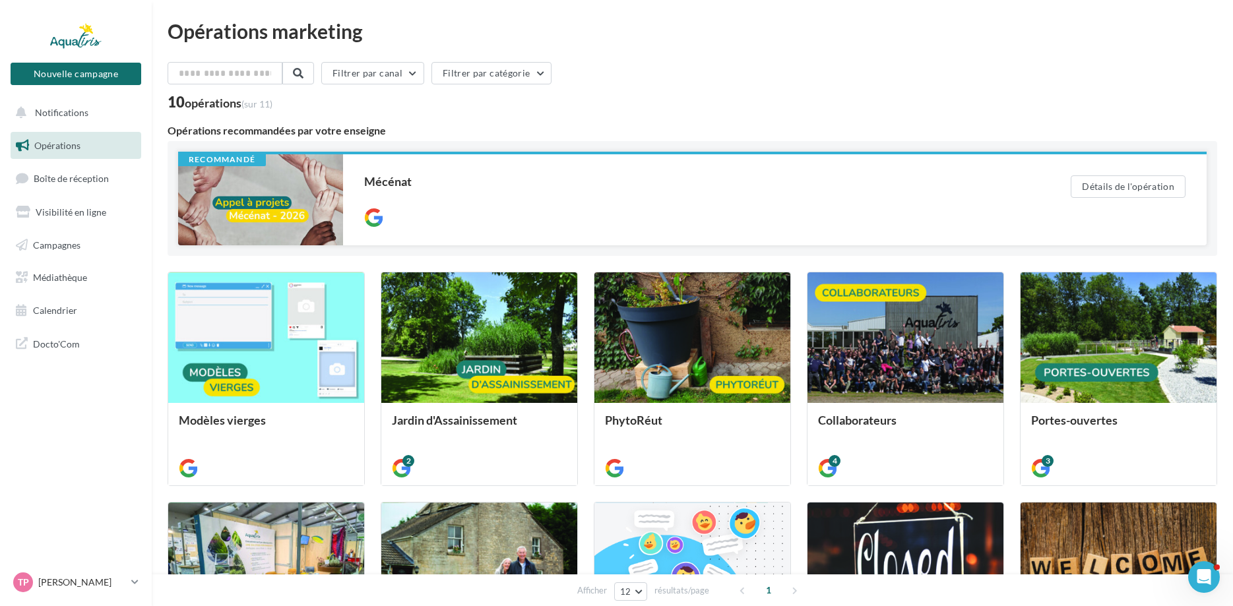
click at [868, 222] on div at bounding box center [691, 216] width 654 height 16
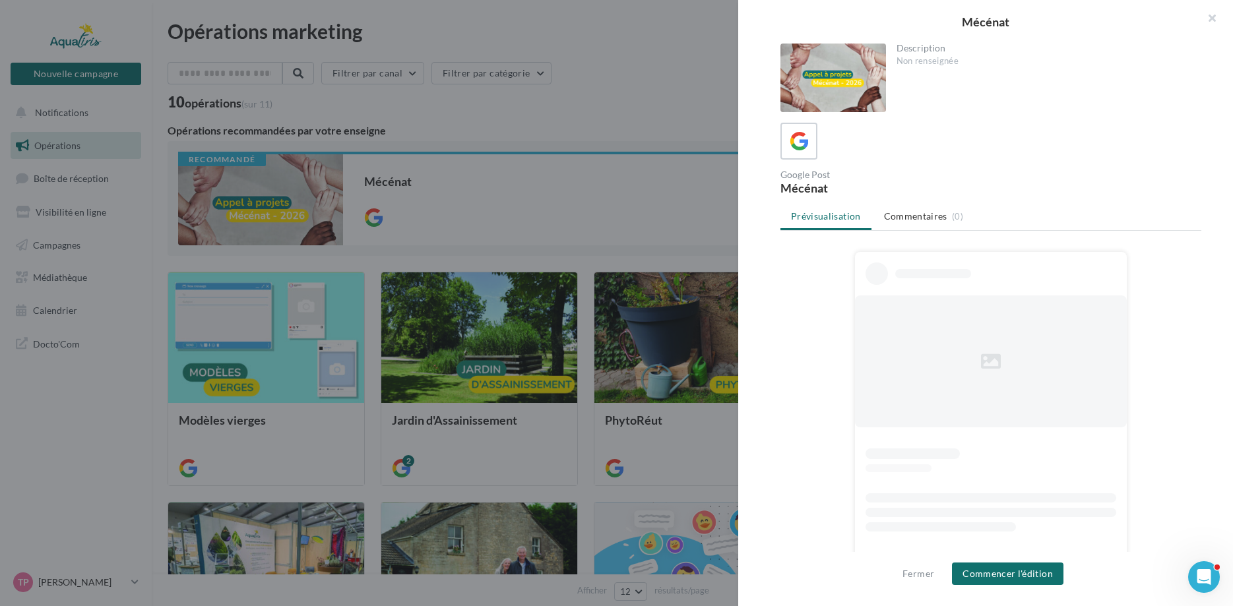
click at [638, 97] on div at bounding box center [616, 303] width 1233 height 606
